Goal: Transaction & Acquisition: Purchase product/service

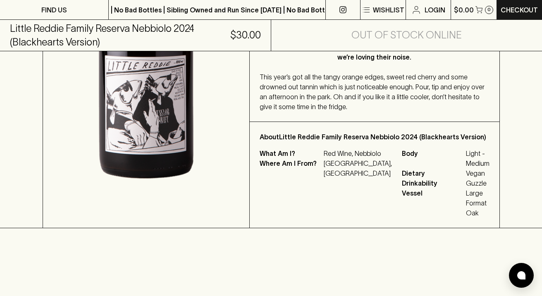
scroll to position [291, 0]
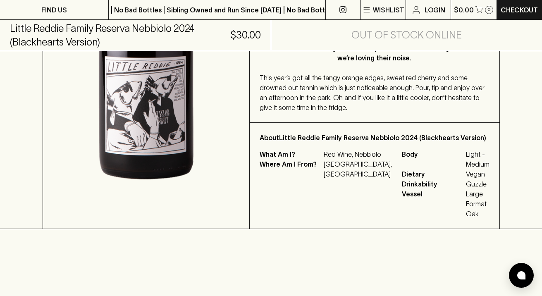
drag, startPoint x: 415, startPoint y: 165, endPoint x: 400, endPoint y: 160, distance: 15.7
click at [400, 143] on p "About Little Reddie Family Reserva Nebbiolo 2024 (Blackhearts Version)" at bounding box center [375, 138] width 230 height 10
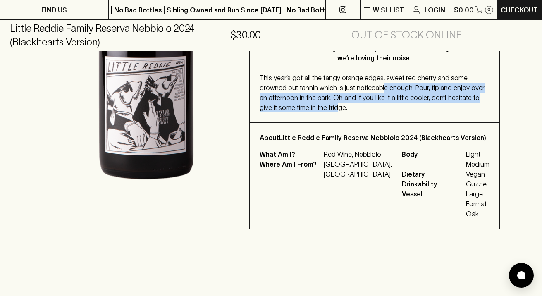
drag, startPoint x: 417, startPoint y: 118, endPoint x: 413, endPoint y: 98, distance: 20.7
click at [413, 98] on div "This year’s got all the tangy orange edges, sweet red cherry and some drowned o…" at bounding box center [375, 93] width 230 height 40
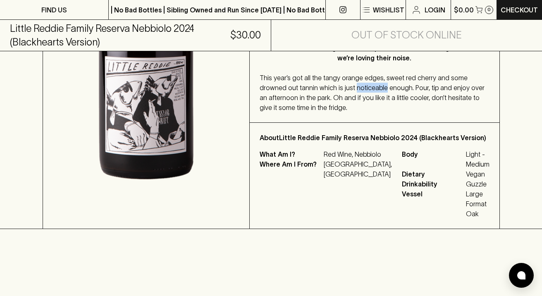
click at [413, 98] on div "This year’s got all the tangy orange edges, sweet red cherry and some drowned o…" at bounding box center [375, 93] width 230 height 40
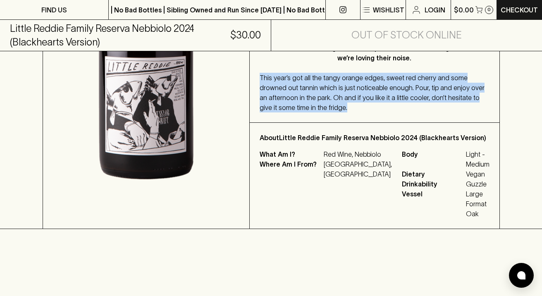
click at [413, 98] on div "This year’s got all the tangy orange edges, sweet red cherry and some drowned o…" at bounding box center [375, 93] width 230 height 40
click at [417, 109] on span "This year’s got all the tangy orange edges, sweet red cherry and some drowned o…" at bounding box center [372, 92] width 225 height 37
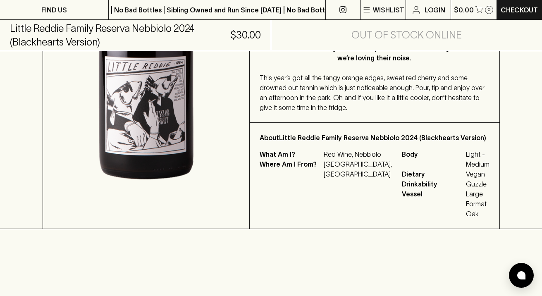
click at [445, 143] on p "About Little Reddie Family Reserva Nebbiolo 2024 (Blackhearts Version)" at bounding box center [375, 138] width 230 height 10
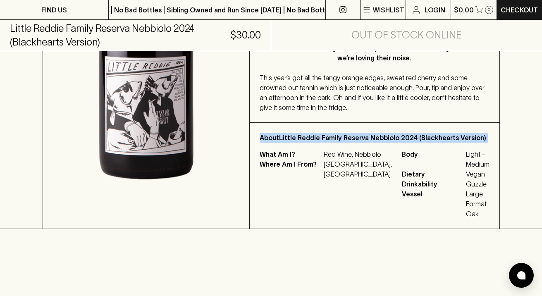
click at [445, 143] on p "About Little Reddie Family Reserva Nebbiolo 2024 (Blackhearts Version)" at bounding box center [375, 138] width 230 height 10
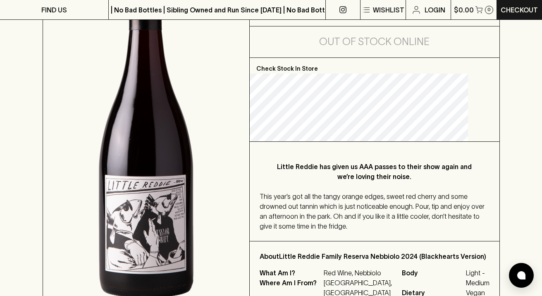
scroll to position [152, 0]
